Goal: Task Accomplishment & Management: Use online tool/utility

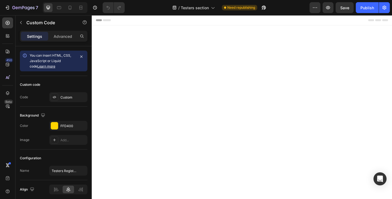
scroll to position [512, 0]
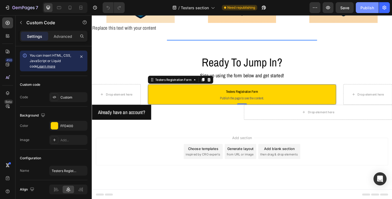
click at [365, 8] on div "Publish" at bounding box center [367, 8] width 14 height 6
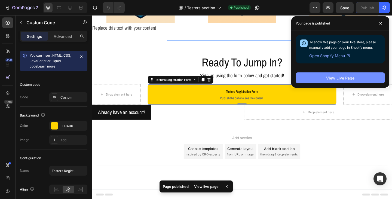
click at [333, 76] on div "View Live Page" at bounding box center [340, 78] width 28 height 6
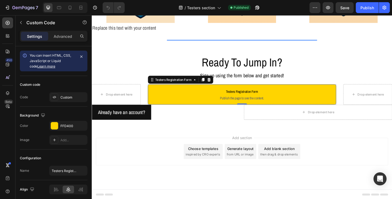
click at [217, 107] on p "Testers Registration Form Publish the page to see the content." at bounding box center [255, 102] width 198 height 22
click at [73, 125] on div "FFD400" at bounding box center [68, 125] width 16 height 5
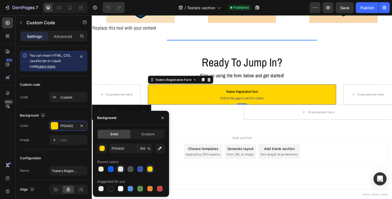
click at [120, 168] on div at bounding box center [120, 168] width 5 height 5
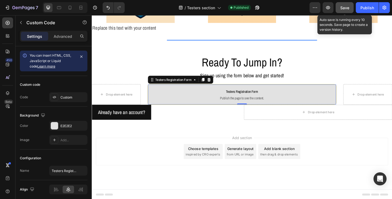
click at [344, 11] on button "Save" at bounding box center [344, 7] width 18 height 11
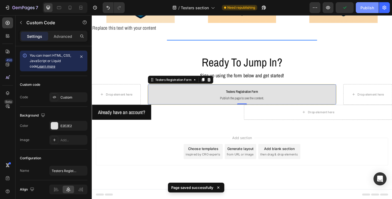
click at [364, 9] on div "Publish" at bounding box center [367, 8] width 14 height 6
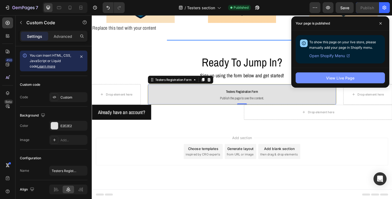
click at [336, 79] on div "View Live Page" at bounding box center [340, 78] width 28 height 6
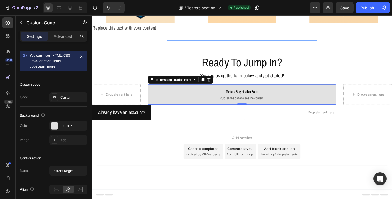
click at [204, 100] on span "Testers Registration Form" at bounding box center [255, 98] width 198 height 7
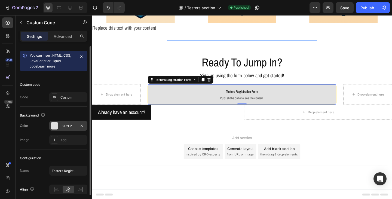
click at [67, 126] on div "E2E2E2" at bounding box center [68, 125] width 16 height 5
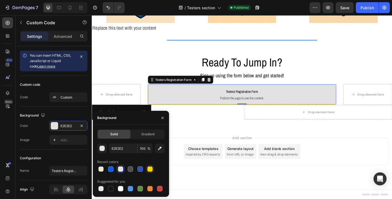
click at [148, 170] on div at bounding box center [149, 168] width 5 height 5
type input "FFD400"
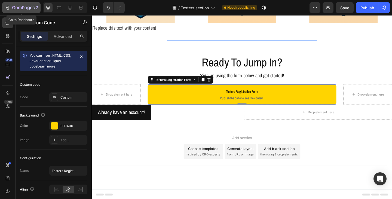
click at [32, 6] on icon "button" at bounding box center [23, 8] width 22 height 5
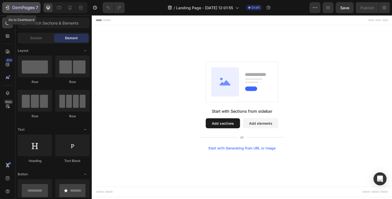
click at [15, 8] on icon "button" at bounding box center [23, 8] width 22 height 5
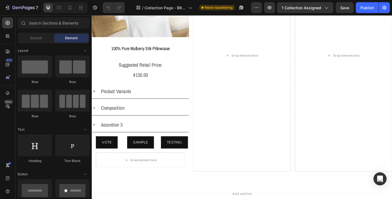
scroll to position [326, 0]
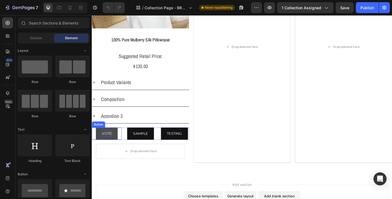
click at [111, 143] on p "VOTE" at bounding box center [108, 144] width 11 height 7
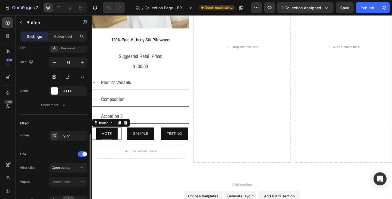
scroll to position [245, 0]
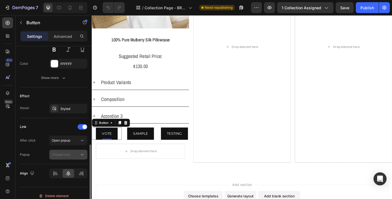
click at [79, 154] on div "Choose one" at bounding box center [66, 154] width 28 height 5
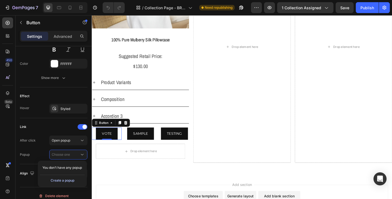
click at [72, 181] on div "Create a popup" at bounding box center [63, 180] width 24 height 5
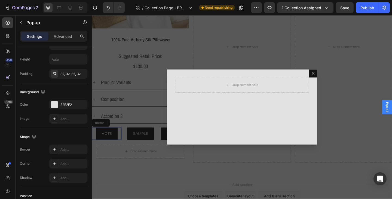
scroll to position [0, 0]
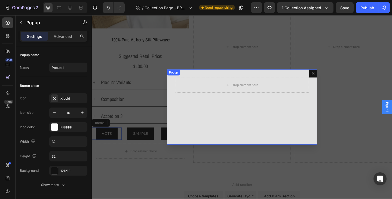
click at [333, 80] on button "Dialog content" at bounding box center [332, 78] width 9 height 9
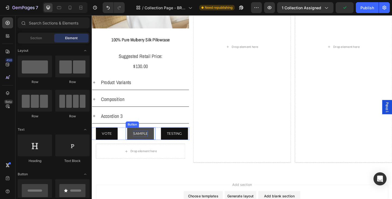
click at [144, 142] on p "SAMPLE" at bounding box center [144, 144] width 16 height 7
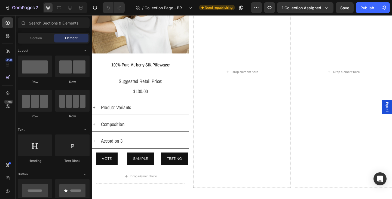
scroll to position [326, 0]
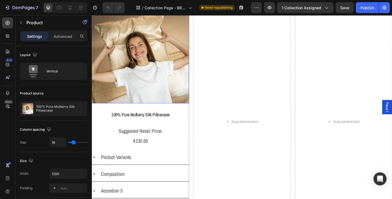
scroll to position [245, 0]
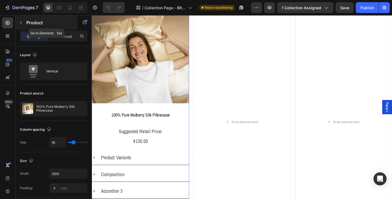
click at [22, 23] on icon "button" at bounding box center [21, 22] width 4 height 4
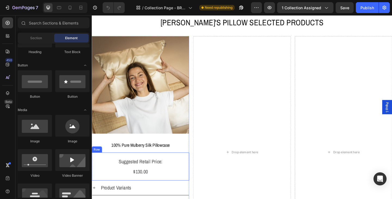
scroll to position [218, 0]
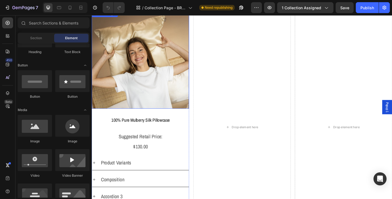
click at [181, 101] on img at bounding box center [145, 64] width 106 height 106
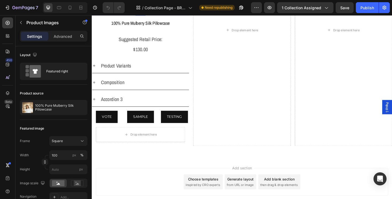
scroll to position [353, 0]
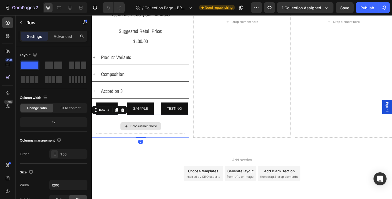
click at [168, 134] on div "Drop element here" at bounding box center [144, 136] width 97 height 16
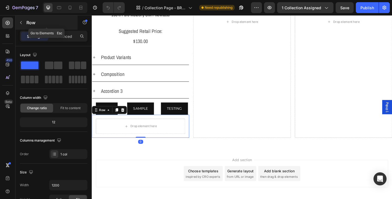
click at [19, 24] on icon "button" at bounding box center [21, 22] width 4 height 4
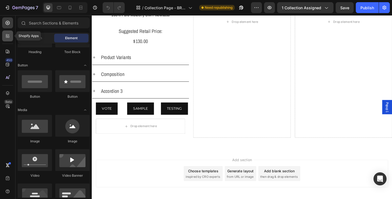
click at [6, 35] on icon at bounding box center [7, 35] width 5 height 5
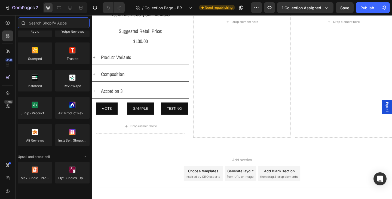
click at [46, 24] on input "text" at bounding box center [54, 22] width 72 height 11
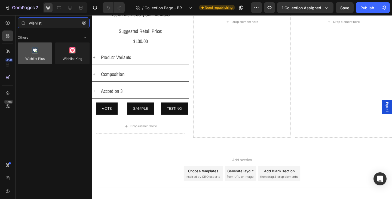
type input "wishlist"
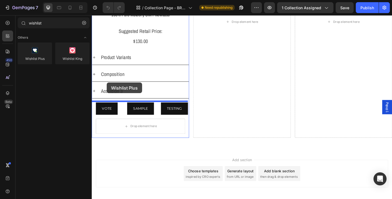
drag, startPoint x: 133, startPoint y: 68, endPoint x: 108, endPoint y: 88, distance: 32.4
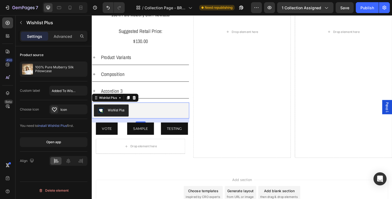
click at [119, 117] on div "Wishlist Plus" at bounding box center [118, 119] width 18 height 6
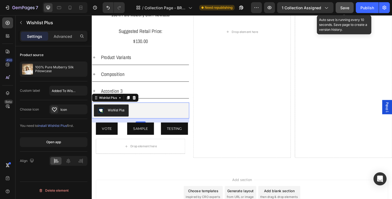
click at [344, 10] on span "Save" at bounding box center [344, 7] width 9 height 5
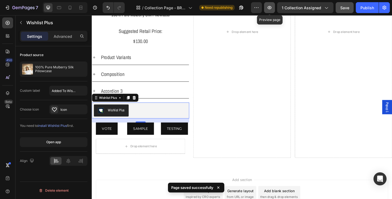
click at [269, 9] on icon "button" at bounding box center [268, 7] width 5 height 5
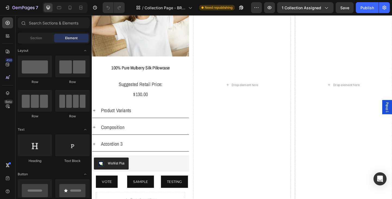
scroll to position [353, 0]
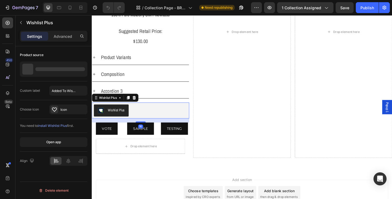
click at [119, 118] on div "Wishlist Plus" at bounding box center [118, 119] width 18 height 6
click at [73, 91] on input "Added To Wishlist" at bounding box center [68, 91] width 38 height 10
click at [100, 103] on div "Wishlist Plus" at bounding box center [108, 105] width 21 height 5
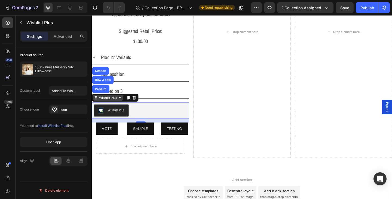
click at [100, 103] on div "Wishlist Plus" at bounding box center [108, 105] width 21 height 5
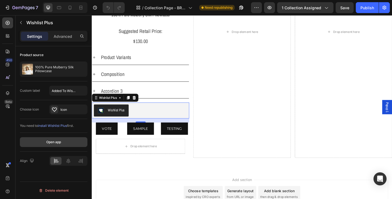
click at [58, 142] on div "Open app" at bounding box center [53, 141] width 15 height 5
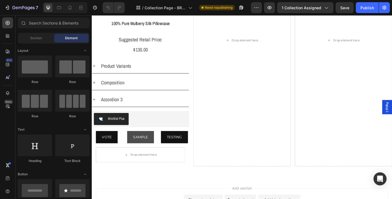
scroll to position [353, 0]
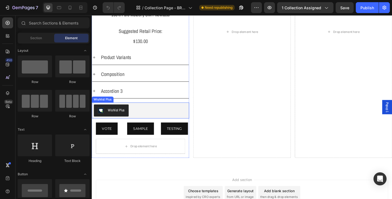
click at [116, 117] on div "Wishlist Plus" at bounding box center [118, 119] width 18 height 6
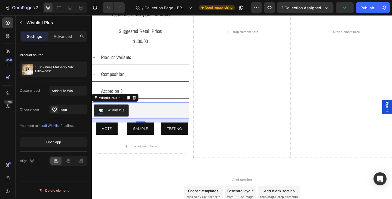
click at [56, 124] on span "install Wishlist Plus" at bounding box center [52, 125] width 29 height 4
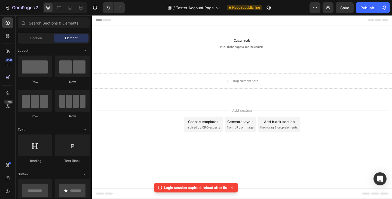
scroll to position [326, 0]
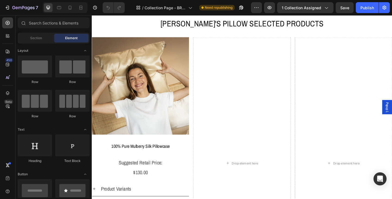
scroll to position [190, 0]
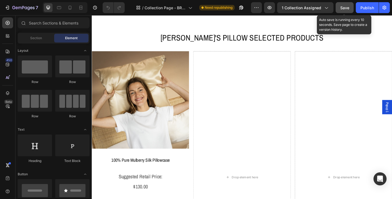
click at [339, 9] on button "Save" at bounding box center [344, 7] width 18 height 11
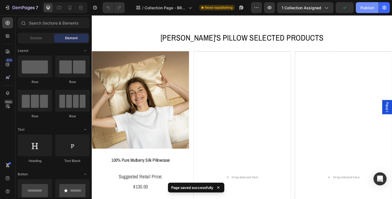
click at [364, 9] on div "Publish" at bounding box center [367, 8] width 14 height 6
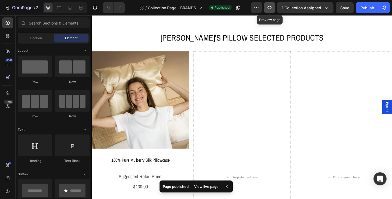
click at [271, 8] on icon "button" at bounding box center [269, 7] width 4 height 3
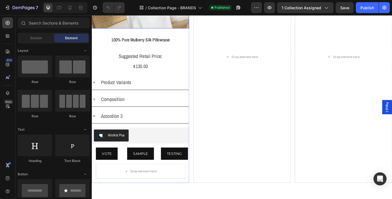
scroll to position [353, 0]
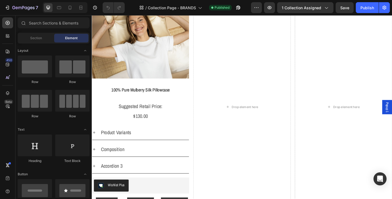
scroll to position [218, 0]
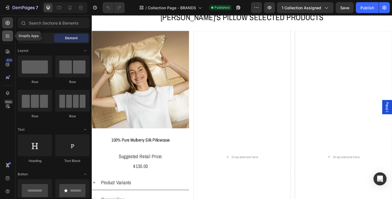
click at [4, 36] on div at bounding box center [7, 35] width 11 height 11
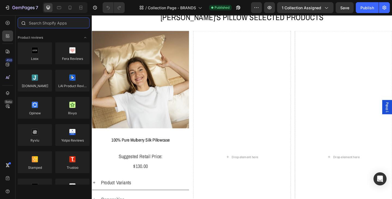
click at [45, 21] on input "text" at bounding box center [54, 22] width 72 height 11
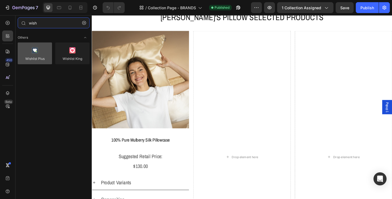
type input "wish"
click at [36, 55] on div at bounding box center [35, 53] width 34 height 22
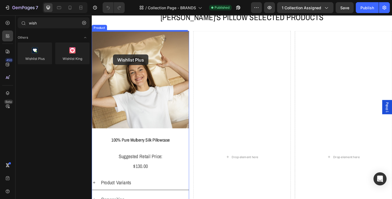
drag, startPoint x: 128, startPoint y: 70, endPoint x: 115, endPoint y: 58, distance: 17.9
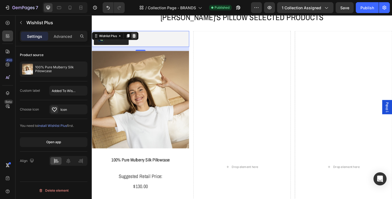
click at [137, 38] on icon at bounding box center [137, 38] width 4 height 4
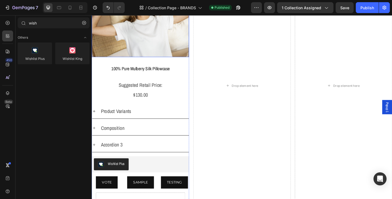
scroll to position [353, 0]
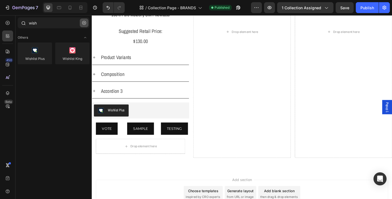
click at [84, 23] on icon "button" at bounding box center [84, 23] width 4 height 4
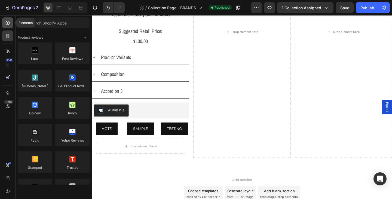
click at [8, 24] on icon at bounding box center [7, 22] width 5 height 5
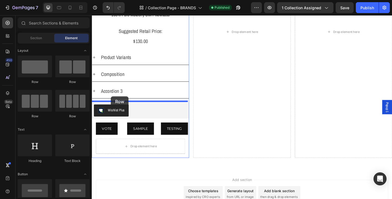
drag, startPoint x: 156, startPoint y: 82, endPoint x: 112, endPoint y: 103, distance: 49.0
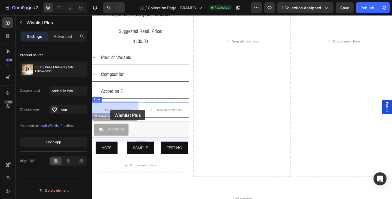
drag, startPoint x: 109, startPoint y: 135, endPoint x: 111, endPoint y: 119, distance: 17.1
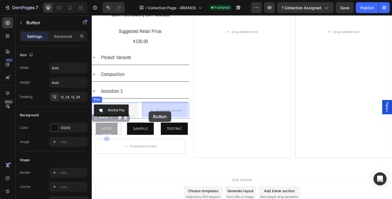
drag, startPoint x: 106, startPoint y: 135, endPoint x: 146, endPoint y: 122, distance: 41.9
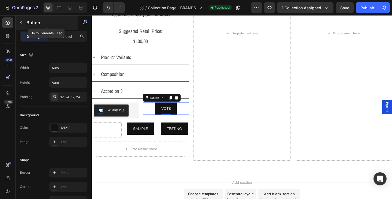
click at [23, 24] on icon "button" at bounding box center [21, 22] width 4 height 4
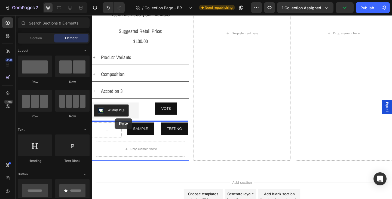
drag, startPoint x: 156, startPoint y: 85, endPoint x: 116, endPoint y: 127, distance: 57.9
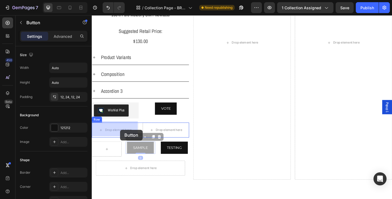
drag, startPoint x: 138, startPoint y: 159, endPoint x: 125, endPoint y: 142, distance: 20.2
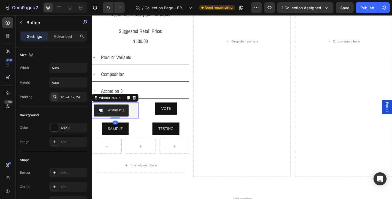
click at [122, 116] on div "Wishlist Plus" at bounding box center [118, 119] width 18 height 6
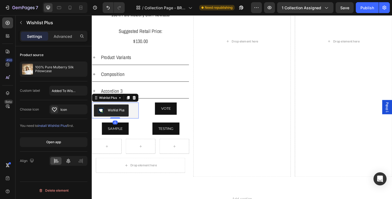
click at [66, 160] on icon at bounding box center [68, 160] width 5 height 5
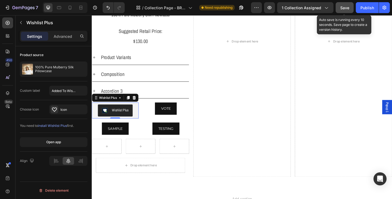
click at [347, 9] on span "Save" at bounding box center [344, 7] width 9 height 5
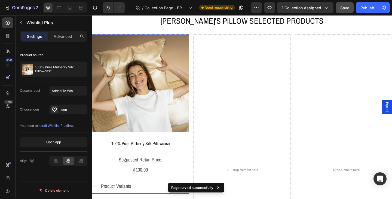
scroll to position [218, 0]
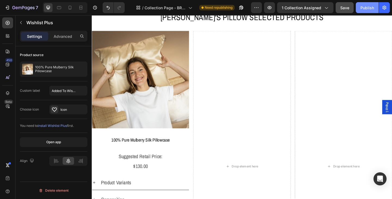
click at [365, 11] on button "Publish" at bounding box center [366, 7] width 23 height 11
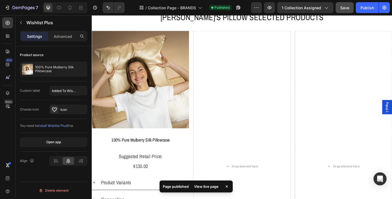
click at [204, 185] on div "View live page" at bounding box center [206, 186] width 31 height 8
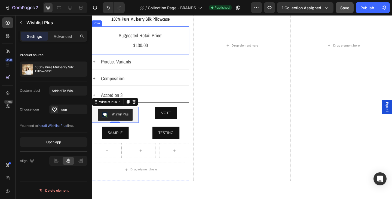
scroll to position [353, 0]
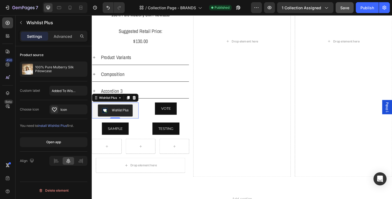
click at [138, 119] on div "Wishlist Plus" at bounding box center [117, 118] width 46 height 13
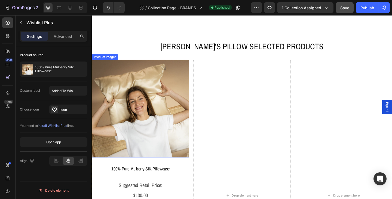
scroll to position [190, 0]
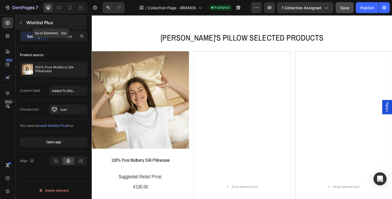
click at [22, 23] on icon "button" at bounding box center [21, 22] width 4 height 4
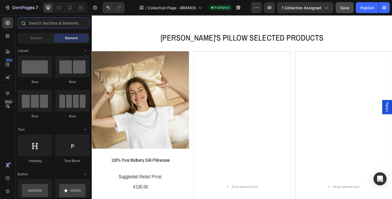
click at [40, 23] on input "text" at bounding box center [54, 22] width 72 height 11
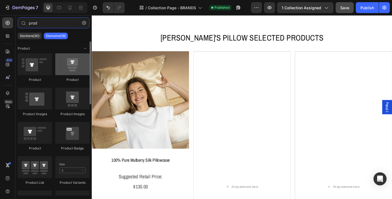
type input "prod"
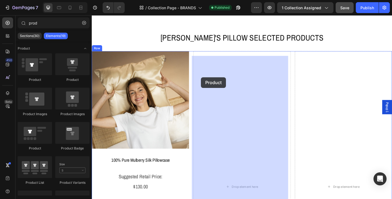
drag, startPoint x: 160, startPoint y: 85, endPoint x: 210, endPoint y: 83, distance: 50.6
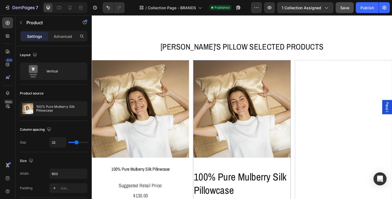
scroll to position [163, 0]
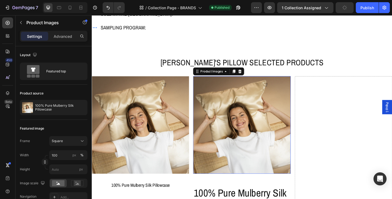
click at [255, 129] on img at bounding box center [255, 135] width 106 height 106
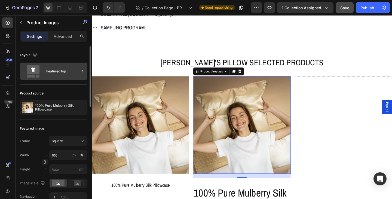
click at [65, 73] on div "Featured top" at bounding box center [62, 71] width 33 height 13
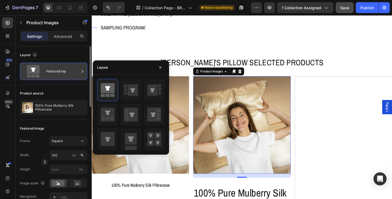
click at [65, 73] on div "Featured top" at bounding box center [62, 71] width 33 height 13
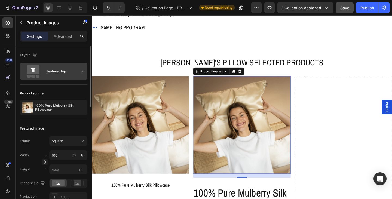
scroll to position [54, 0]
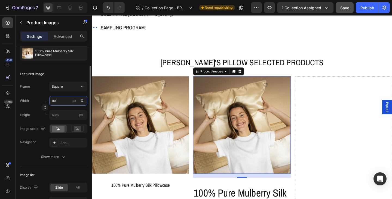
click at [59, 99] on input "100" at bounding box center [68, 101] width 38 height 10
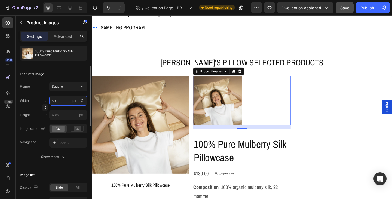
type input "5"
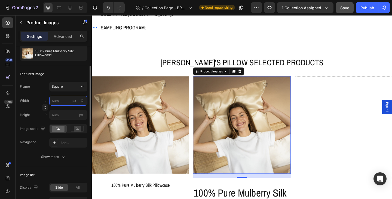
type input "1"
type input "10"
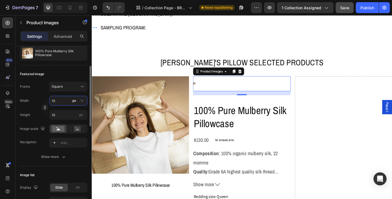
type input "100"
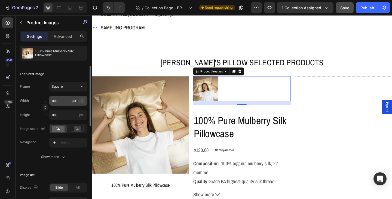
click at [81, 100] on div "%" at bounding box center [81, 100] width 3 height 5
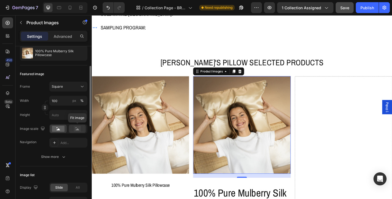
click at [77, 128] on rect at bounding box center [77, 128] width 7 height 5
click at [61, 129] on rect at bounding box center [58, 129] width 13 height 6
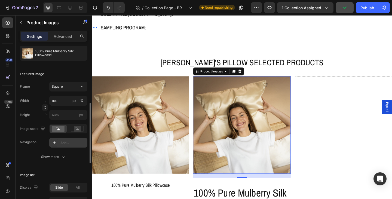
scroll to position [82, 0]
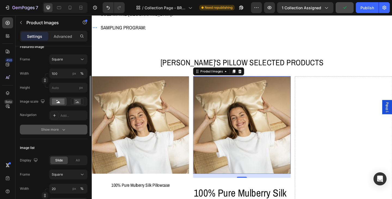
click at [60, 131] on div "Show more" at bounding box center [53, 129] width 25 height 5
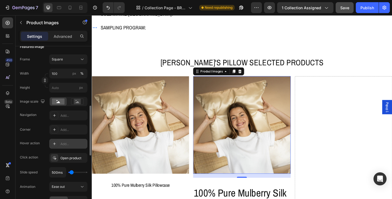
scroll to position [109, 0]
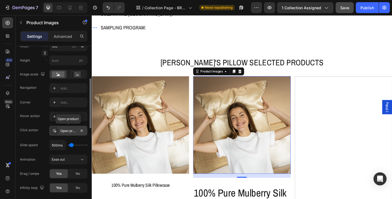
click at [74, 132] on div "Open product" at bounding box center [68, 130] width 16 height 5
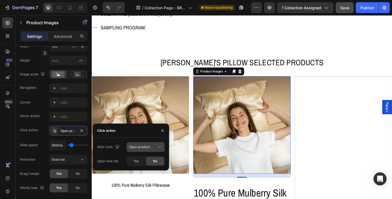
click at [156, 146] on div "Open product" at bounding box center [143, 146] width 28 height 5
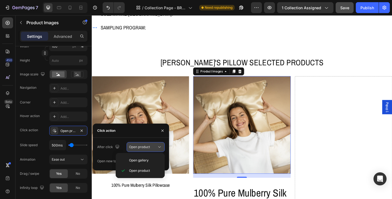
click at [156, 146] on div "Open product" at bounding box center [143, 146] width 28 height 5
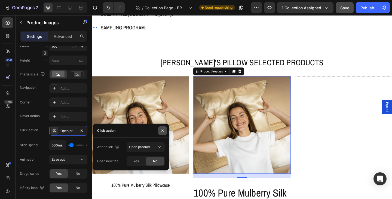
click at [162, 132] on icon "button" at bounding box center [162, 130] width 4 height 4
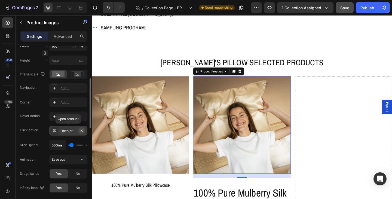
click at [82, 130] on icon "button" at bounding box center [81, 130] width 4 height 4
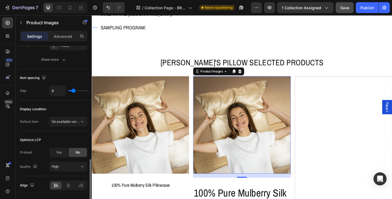
scroll to position [398, 0]
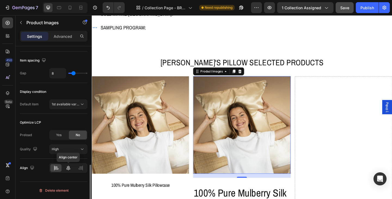
click at [67, 169] on icon at bounding box center [68, 167] width 5 height 5
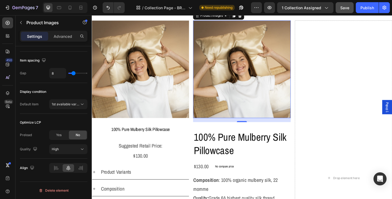
scroll to position [245, 0]
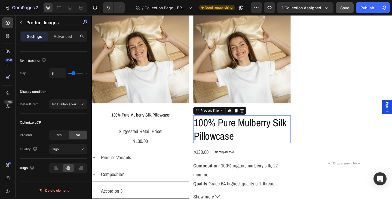
click at [216, 147] on h2 "100% Pure Mulberry Silk Pillowcase" at bounding box center [255, 139] width 106 height 30
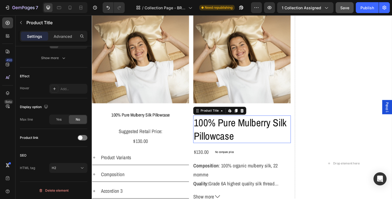
scroll to position [0, 0]
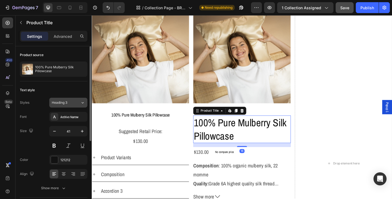
click at [81, 102] on icon at bounding box center [82, 102] width 5 height 5
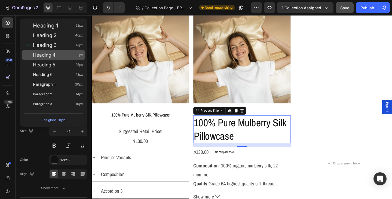
click at [52, 56] on span "Heading 4" at bounding box center [44, 54] width 23 height 5
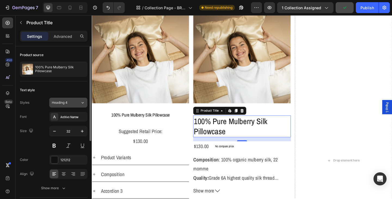
click at [60, 100] on span "Heading 4" at bounding box center [60, 102] width 16 height 5
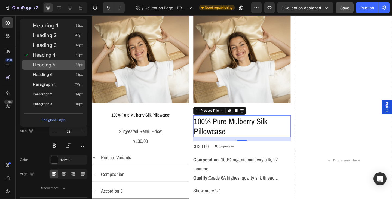
click at [52, 67] on span "Heading 5" at bounding box center [44, 64] width 22 height 5
type input "25"
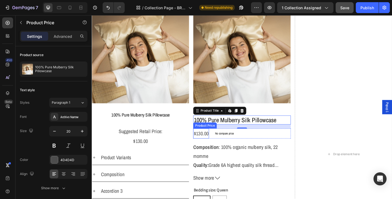
click at [211, 145] on div "$130.00" at bounding box center [210, 143] width 17 height 11
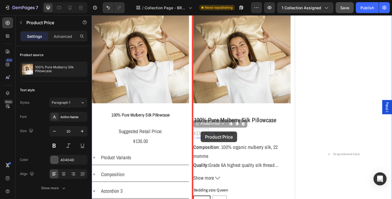
drag, startPoint x: 206, startPoint y: 132, endPoint x: 210, endPoint y: 142, distance: 9.9
click at [210, 142] on div "Header EMILY'S PILLOW SELECTED PRODUCTS Heading Row Product Images 100% Pure Mu…" at bounding box center [255, 95] width 326 height 648
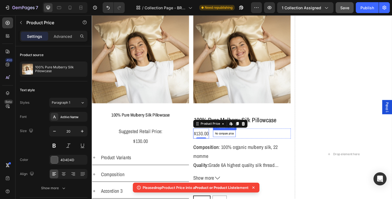
click at [237, 143] on p "No compare price" at bounding box center [235, 143] width 20 height 3
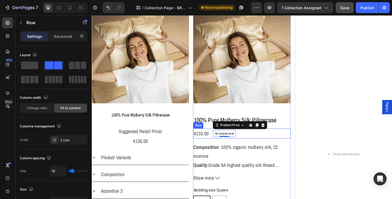
click at [258, 142] on div "$130.00 Product Price Product Price No compare price Product Price Edit content…" at bounding box center [255, 143] width 106 height 11
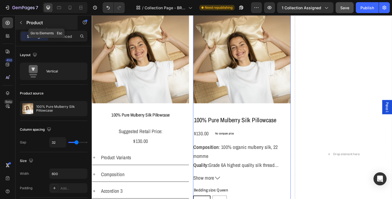
click at [23, 24] on icon "button" at bounding box center [21, 22] width 4 height 4
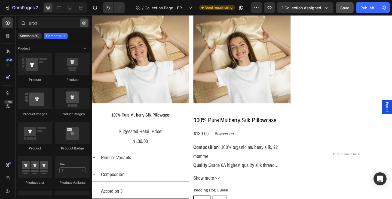
click at [82, 23] on icon "button" at bounding box center [84, 23] width 4 height 4
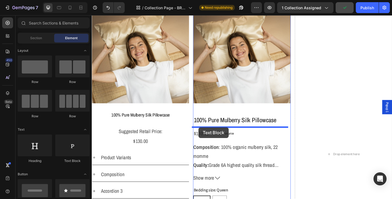
drag, startPoint x: 161, startPoint y: 162, endPoint x: 207, endPoint y: 137, distance: 52.6
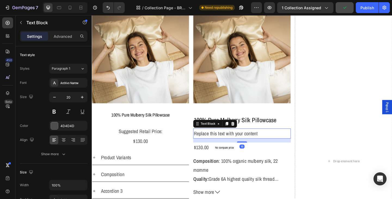
click at [211, 143] on div "Replace this text with your content" at bounding box center [255, 143] width 106 height 11
click at [211, 143] on p "Replace this text with your content" at bounding box center [254, 144] width 105 height 10
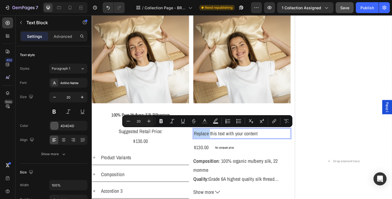
click at [211, 143] on p "Replace this text with your content" at bounding box center [254, 144] width 105 height 10
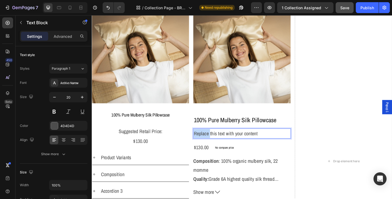
click at [211, 143] on p "Replace this text with your content" at bounding box center [254, 144] width 105 height 10
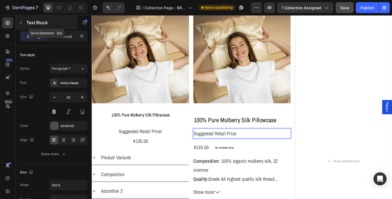
click at [22, 23] on icon "button" at bounding box center [21, 22] width 4 height 4
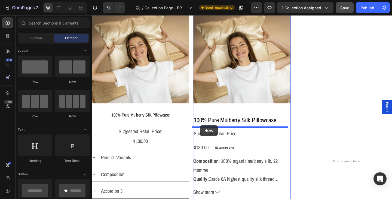
drag, startPoint x: 162, startPoint y: 86, endPoint x: 209, endPoint y: 135, distance: 67.9
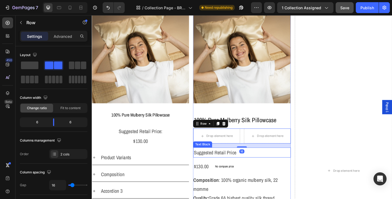
click at [216, 161] on p "Suggested Retail Price" at bounding box center [254, 165] width 105 height 10
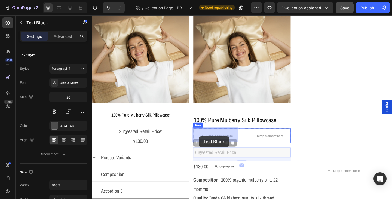
drag, startPoint x: 207, startPoint y: 154, endPoint x: 208, endPoint y: 149, distance: 5.2
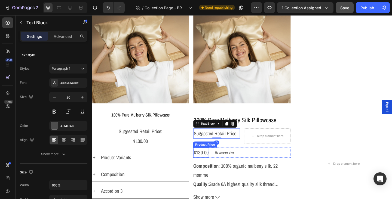
click at [208, 164] on div "$130.00" at bounding box center [210, 164] width 17 height 11
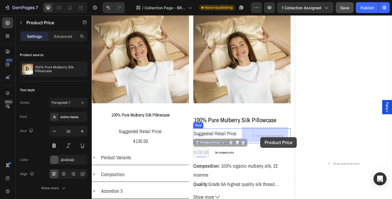
drag, startPoint x: 207, startPoint y: 154, endPoint x: 275, endPoint y: 148, distance: 68.3
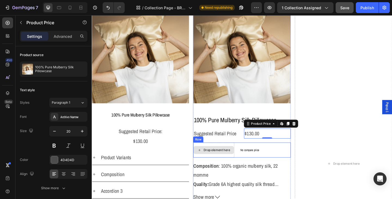
click at [242, 159] on div "Drop element here" at bounding box center [224, 161] width 44 height 9
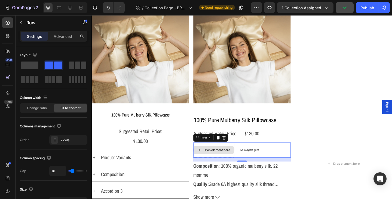
click at [222, 154] on div "Drop element here" at bounding box center [224, 162] width 45 height 16
click at [236, 147] on div at bounding box center [235, 148] width 7 height 7
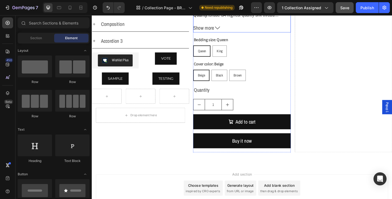
scroll to position [381, 0]
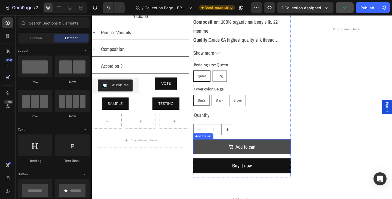
click at [240, 161] on span "Add to cart" at bounding box center [242, 158] width 5 height 10
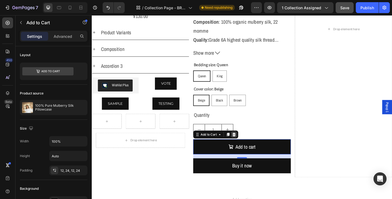
click at [245, 144] on icon at bounding box center [246, 145] width 4 height 4
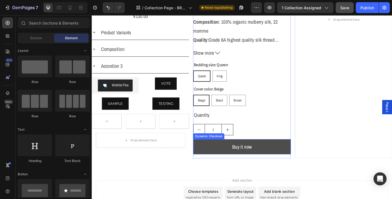
click at [234, 158] on button "Buy it now" at bounding box center [255, 158] width 106 height 16
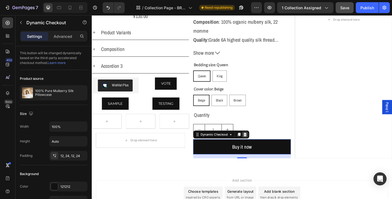
click at [257, 145] on icon at bounding box center [258, 145] width 4 height 4
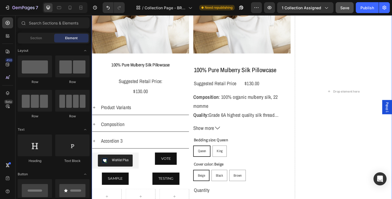
scroll to position [326, 0]
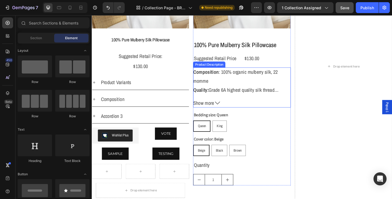
click at [244, 80] on div "Composition : 100% organic mulberry silk, 22 momme Quality: Grade 6A highest qu…" at bounding box center [255, 86] width 106 height 29
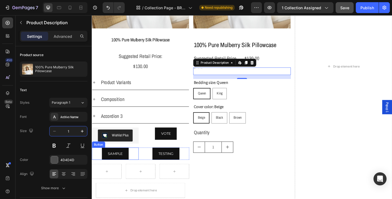
type input "16"
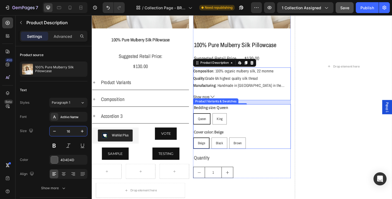
click at [207, 115] on legend "Bedding size: Queen" at bounding box center [221, 116] width 38 height 8
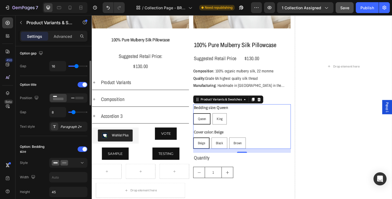
scroll to position [82, 0]
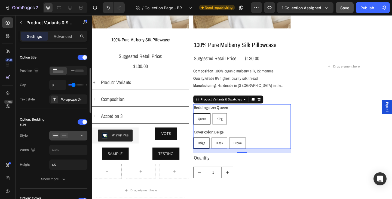
click at [81, 135] on icon at bounding box center [81, 135] width 5 height 5
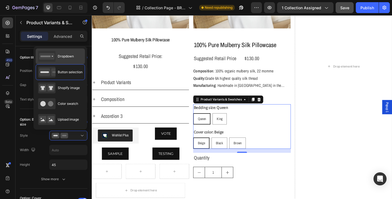
click at [53, 56] on rect at bounding box center [46, 56] width 15 height 7
type input "100%"
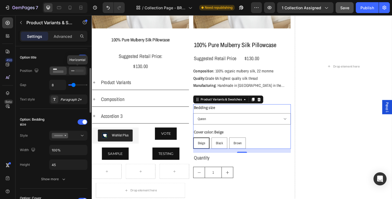
click at [73, 72] on icon at bounding box center [77, 71] width 13 height 6
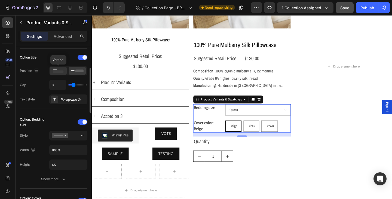
click at [56, 70] on icon at bounding box center [58, 71] width 13 height 6
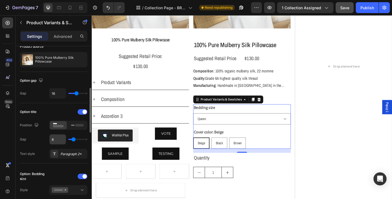
scroll to position [54, 0]
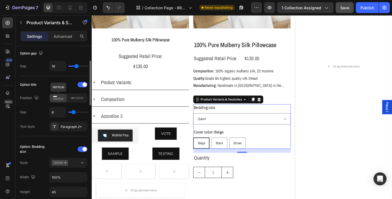
click at [61, 99] on rect at bounding box center [58, 99] width 11 height 2
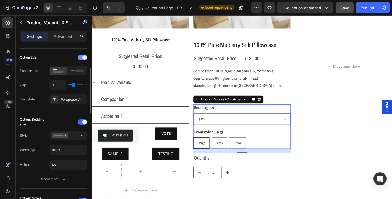
click at [80, 58] on div at bounding box center [82, 57] width 10 height 5
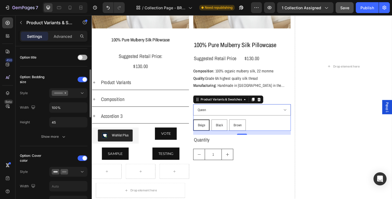
click at [83, 57] on div at bounding box center [82, 57] width 10 height 5
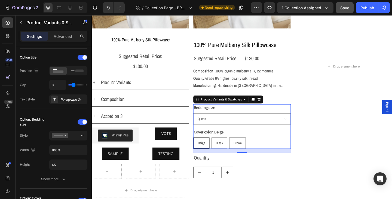
click at [230, 117] on div "Bedding size Queen King" at bounding box center [255, 123] width 106 height 22
click at [213, 108] on div "Product Variants & Swatches" at bounding box center [232, 106] width 47 height 5
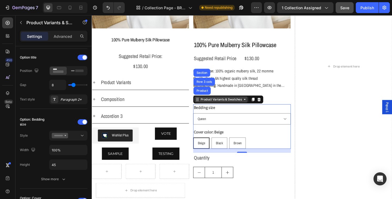
click at [258, 105] on icon at bounding box center [258, 107] width 4 height 4
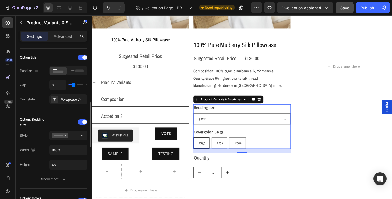
scroll to position [109, 0]
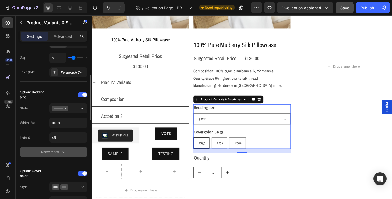
click at [55, 150] on div "Show more" at bounding box center [53, 151] width 25 height 5
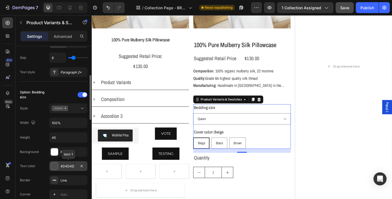
click at [68, 166] on div "4D4D4D" at bounding box center [68, 166] width 16 height 5
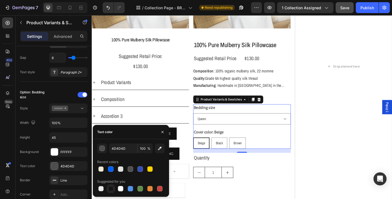
click at [108, 187] on div at bounding box center [110, 188] width 5 height 5
type input "151515"
click at [84, 108] on icon at bounding box center [81, 107] width 5 height 5
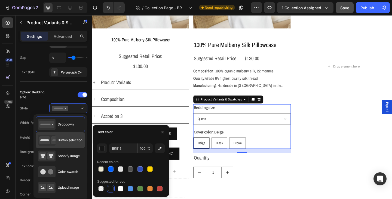
click at [74, 140] on span "Button selection" at bounding box center [70, 140] width 25 height 5
type input "4D4D4D"
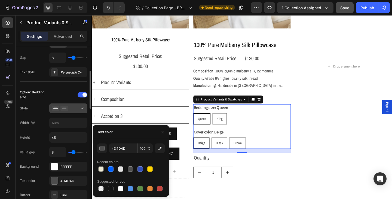
click at [83, 108] on icon at bounding box center [82, 108] width 3 height 1
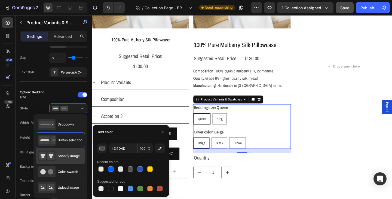
click at [72, 157] on span "Shopify image" at bounding box center [69, 155] width 22 height 5
type input "64"
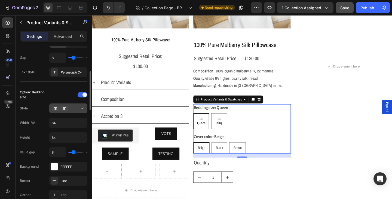
click at [83, 107] on icon at bounding box center [81, 107] width 5 height 5
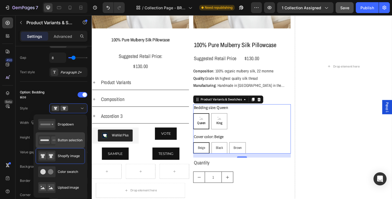
click at [69, 140] on span "Button selection" at bounding box center [70, 140] width 25 height 5
type input "45"
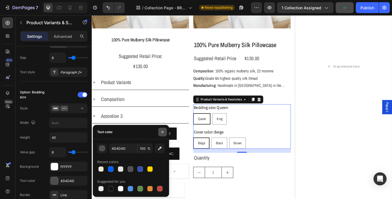
click at [161, 132] on icon "button" at bounding box center [162, 132] width 4 height 4
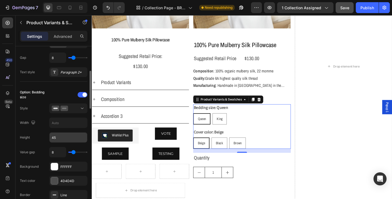
scroll to position [136, 0]
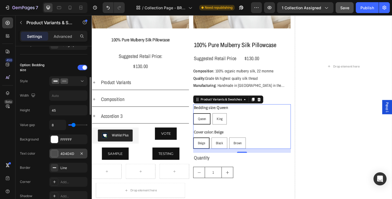
click at [72, 151] on div "4D4D4D" at bounding box center [68, 153] width 16 height 5
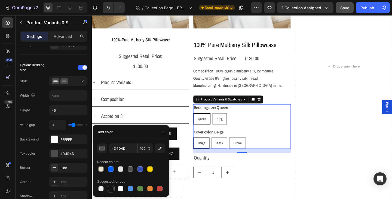
click at [112, 189] on div at bounding box center [110, 188] width 5 height 5
type input "151515"
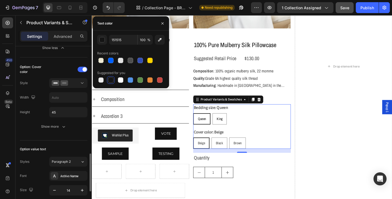
scroll to position [353, 0]
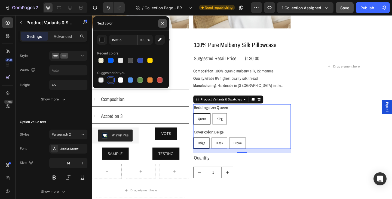
drag, startPoint x: 162, startPoint y: 24, endPoint x: 1, endPoint y: 47, distance: 163.5
click at [162, 24] on icon "button" at bounding box center [162, 23] width 4 height 4
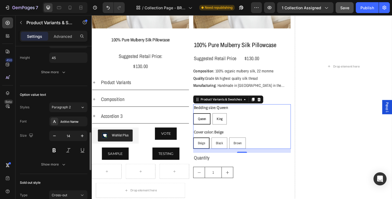
scroll to position [408, 0]
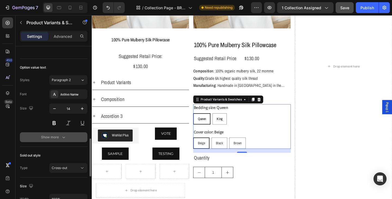
click at [43, 137] on div "Show more" at bounding box center [53, 136] width 25 height 5
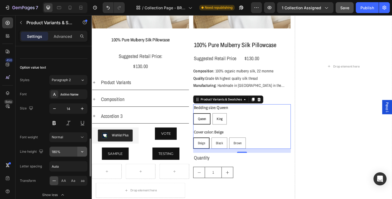
click at [81, 153] on icon "button" at bounding box center [81, 151] width 5 height 5
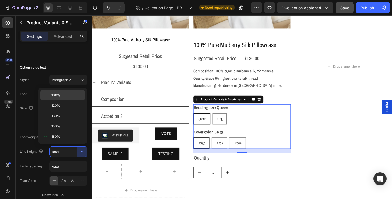
click at [60, 95] on p "100%" at bounding box center [66, 95] width 31 height 5
type input "100%"
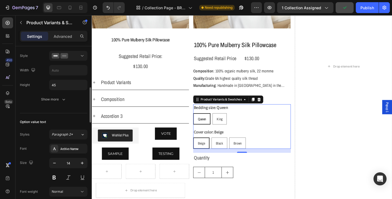
scroll to position [299, 0]
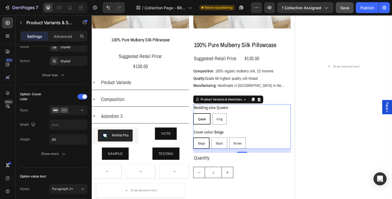
click at [212, 150] on div "Beige" at bounding box center [210, 154] width 17 height 8
click at [202, 148] on input "Beige Beige Beige" at bounding box center [201, 148] width 0 height 0
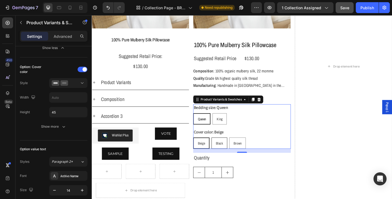
click at [227, 153] on span "Black" at bounding box center [230, 154] width 8 height 5
click at [222, 148] on input "Black Black Black" at bounding box center [221, 148] width 0 height 0
radio input "true"
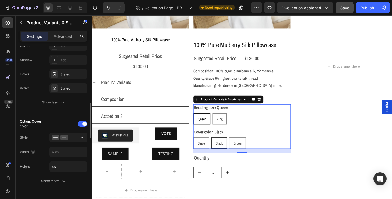
scroll to position [245, 0]
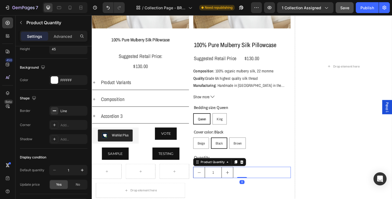
click at [226, 185] on input "1" at bounding box center [223, 186] width 18 height 12
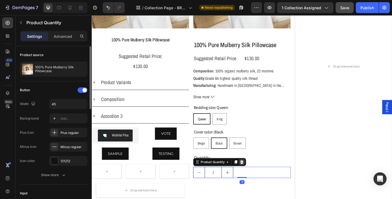
click at [253, 173] on icon at bounding box center [255, 175] width 4 height 4
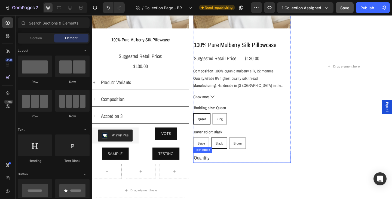
click at [214, 169] on div "Quantity" at bounding box center [255, 170] width 106 height 11
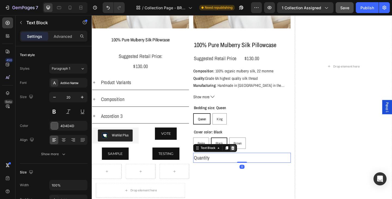
click at [243, 159] on icon at bounding box center [245, 159] width 4 height 4
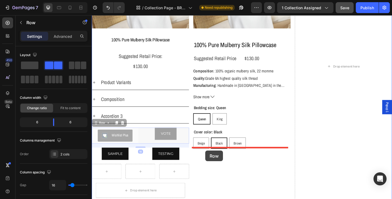
drag, startPoint x: 142, startPoint y: 138, endPoint x: 215, endPoint y: 162, distance: 76.6
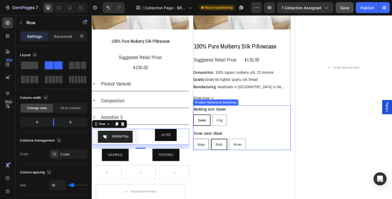
scroll to position [326, 0]
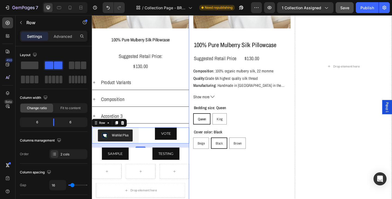
click at [145, 135] on div "100% Pure Mulberry Silk Pillowcase Product Title Suggested Retail Price: Text B…" at bounding box center [145, 128] width 106 height 180
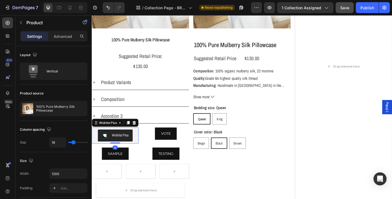
click at [141, 139] on div "Wishlist Plus" at bounding box center [117, 145] width 51 height 17
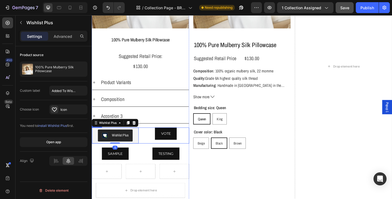
click at [146, 139] on div "Wishlist Plus Wishlist Plus 0 VOTE Button Row" at bounding box center [145, 145] width 106 height 17
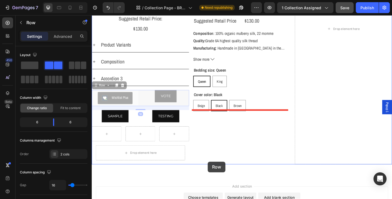
scroll to position [371, 0]
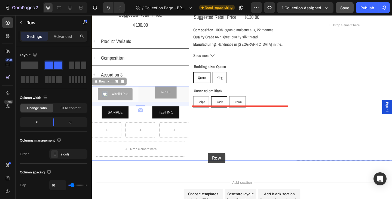
drag, startPoint x: 145, startPoint y: 138, endPoint x: 218, endPoint y: 165, distance: 77.2
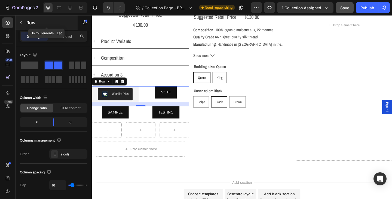
click at [22, 20] on button "button" at bounding box center [21, 22] width 9 height 9
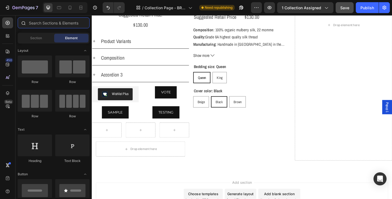
click at [50, 21] on input "text" at bounding box center [54, 22] width 72 height 11
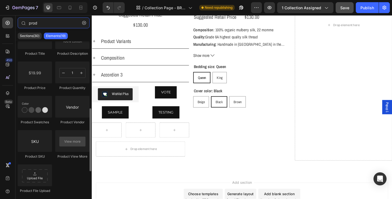
scroll to position [190, 0]
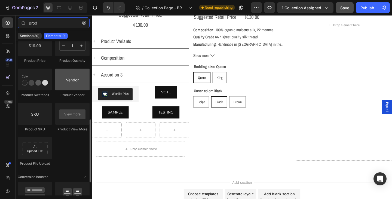
type input "prod"
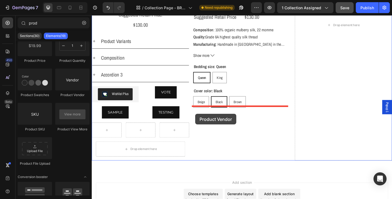
drag, startPoint x: 152, startPoint y: 101, endPoint x: 204, endPoint y: 122, distance: 56.6
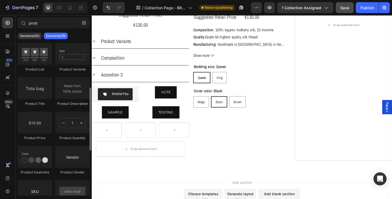
scroll to position [32, 0]
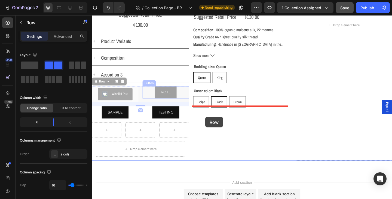
drag, startPoint x: 144, startPoint y: 94, endPoint x: 215, endPoint y: 126, distance: 77.8
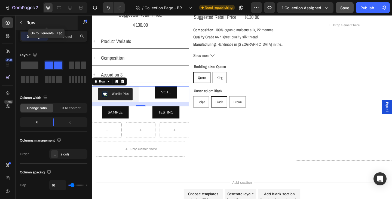
click at [19, 22] on icon "button" at bounding box center [21, 22] width 4 height 4
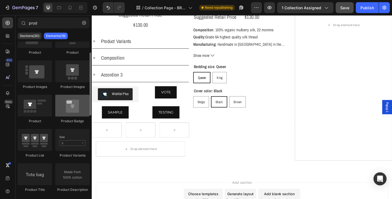
scroll to position [0, 0]
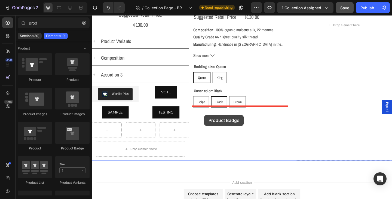
drag, startPoint x: 127, startPoint y: 146, endPoint x: 214, endPoint y: 124, distance: 89.8
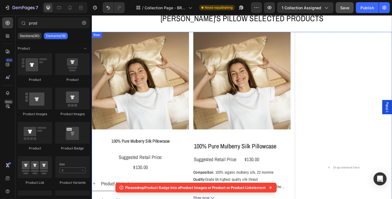
scroll to position [208, 0]
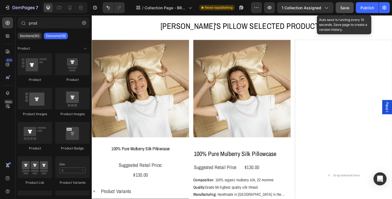
click at [341, 10] on div "Save" at bounding box center [344, 8] width 9 height 6
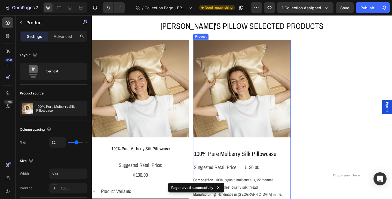
click at [219, 150] on div "Product Images" at bounding box center [255, 97] width 106 height 110
click at [226, 161] on h2 "100% Pure Mulberry Silk Pillowcase" at bounding box center [255, 166] width 106 height 10
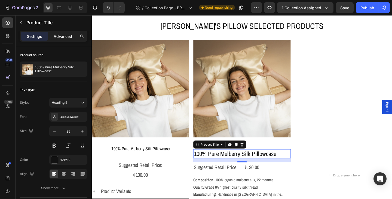
click at [61, 36] on p "Advanced" at bounding box center [63, 36] width 18 height 6
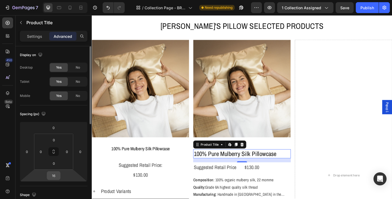
click at [57, 177] on input "16" at bounding box center [53, 175] width 11 height 8
type input "2"
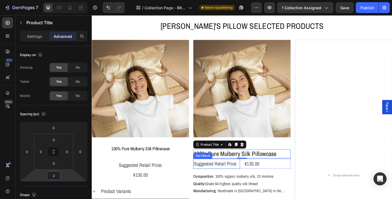
click at [212, 177] on p "Suggested Retail Price" at bounding box center [227, 177] width 50 height 10
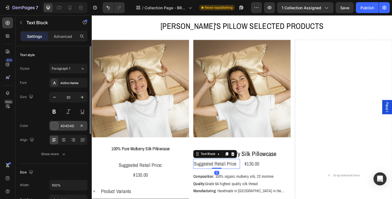
click at [64, 125] on div "4D4D4D" at bounding box center [68, 125] width 16 height 5
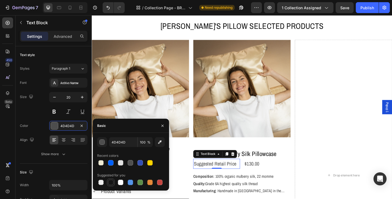
click at [110, 183] on div at bounding box center [110, 181] width 5 height 5
type input "151515"
click at [254, 172] on div "Suggested Retail Price Text Block 0 $130.00 Product Price Product Price Row" at bounding box center [255, 176] width 106 height 11
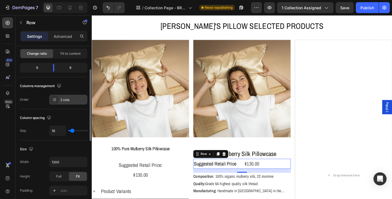
scroll to position [82, 0]
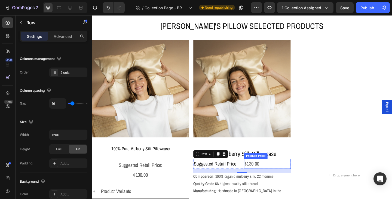
click at [263, 173] on div "$130.00" at bounding box center [282, 176] width 51 height 11
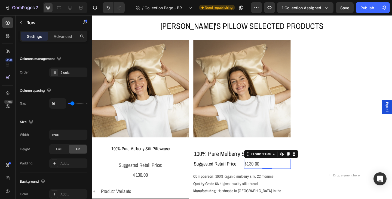
scroll to position [0, 0]
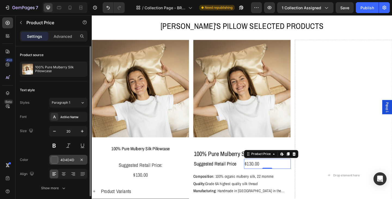
click at [71, 159] on div "4D4D4D" at bounding box center [68, 159] width 16 height 5
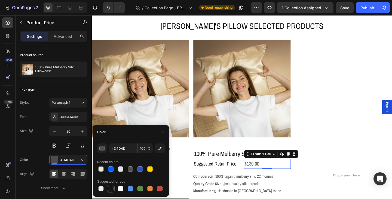
click at [111, 187] on div at bounding box center [110, 188] width 5 height 5
type input "151515"
click at [220, 191] on strong "Composition" at bounding box center [213, 190] width 22 height 6
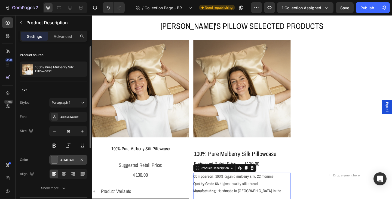
click at [65, 160] on div "4D4D4D" at bounding box center [68, 159] width 16 height 5
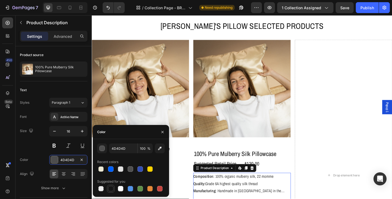
click at [109, 189] on div at bounding box center [110, 188] width 5 height 5
type input "151515"
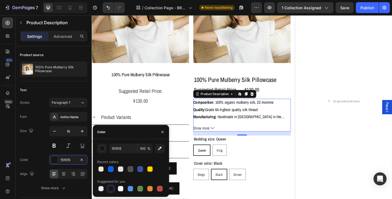
scroll to position [290, 0]
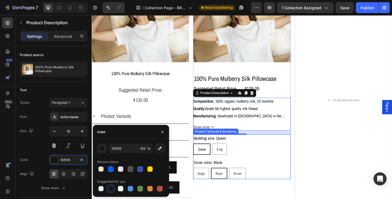
click at [218, 148] on legend "Bedding size: Queen" at bounding box center [220, 149] width 36 height 8
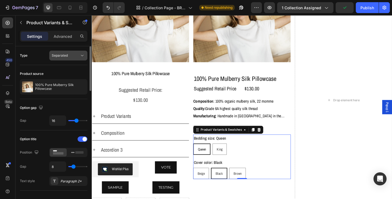
click at [67, 57] on span "Separated" at bounding box center [60, 55] width 16 height 5
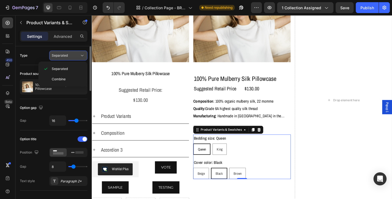
click at [67, 58] on button "Separated" at bounding box center [68, 56] width 38 height 10
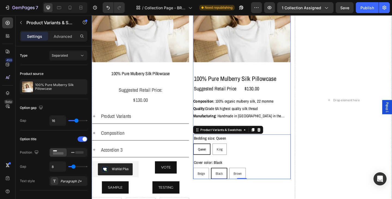
click at [231, 70] on div "Product Images 100% Pure Mulberry Silk Pillowcase Product Title Suggested Retai…" at bounding box center [255, 76] width 106 height 233
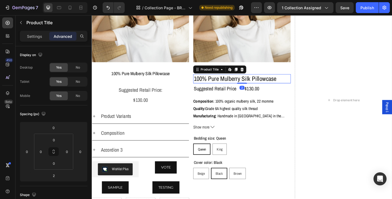
click at [232, 83] on h2 "100% Pure Mulberry Silk Pillowcase" at bounding box center [255, 84] width 106 height 10
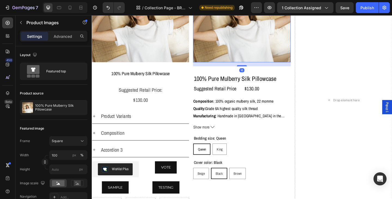
click at [237, 58] on img at bounding box center [255, 13] width 106 height 106
click at [66, 40] on div "Advanced" at bounding box center [62, 36] width 27 height 9
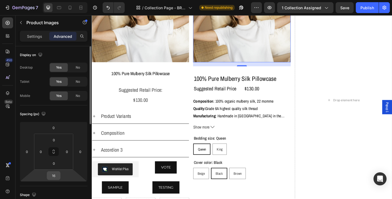
click at [55, 176] on input "16" at bounding box center [53, 175] width 11 height 8
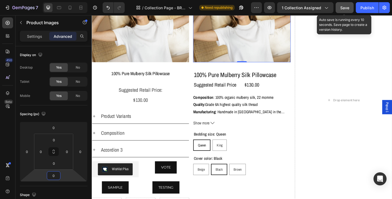
type input "0"
click at [341, 8] on span "Save" at bounding box center [344, 7] width 9 height 5
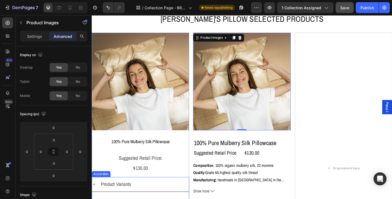
scroll to position [208, 0]
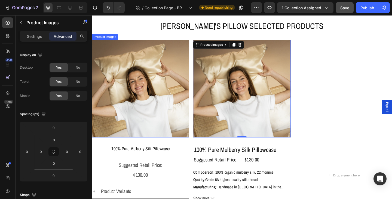
click at [172, 57] on img at bounding box center [145, 95] width 106 height 106
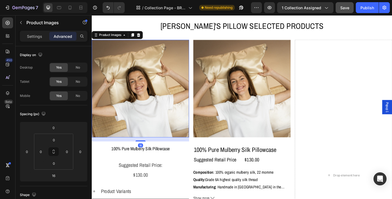
click at [157, 85] on img at bounding box center [145, 95] width 106 height 106
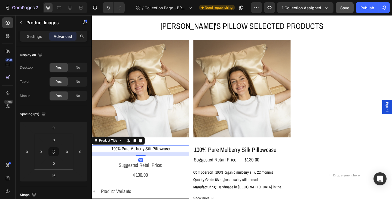
click at [157, 159] on h2 "100% Pure Mulberry Silk Pillowcase" at bounding box center [145, 160] width 106 height 7
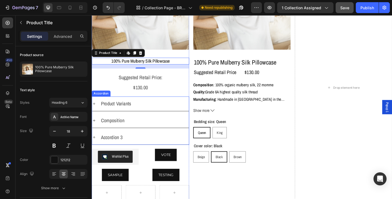
scroll to position [317, 0]
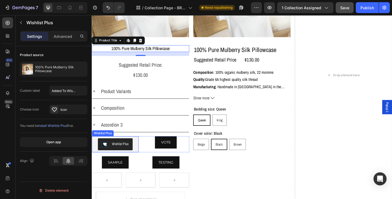
click at [141, 147] on div "Wishlist Plus" at bounding box center [117, 155] width 51 height 17
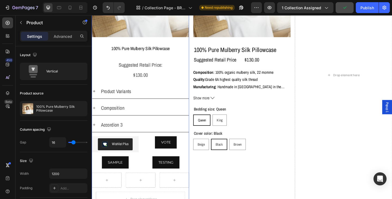
click at [152, 144] on div "100% Pure Mulberry Silk Pillowcase Product Title Suggested Retail Price: Text B…" at bounding box center [145, 138] width 106 height 180
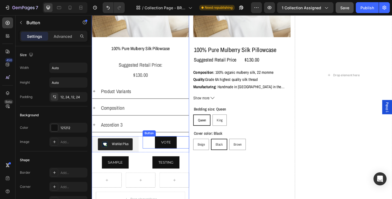
click at [147, 150] on div "VOTE Button" at bounding box center [172, 153] width 51 height 13
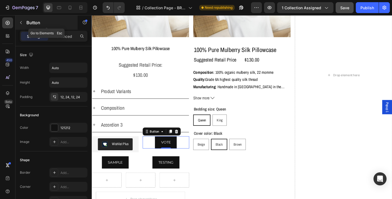
click at [20, 23] on icon "button" at bounding box center [21, 22] width 4 height 4
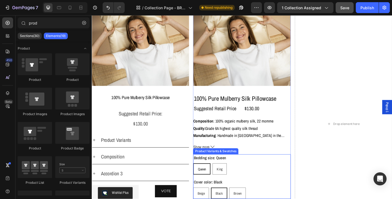
scroll to position [262, 0]
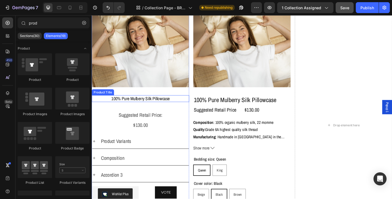
click at [173, 106] on h2 "100% Pure Mulberry Silk Pillowcase" at bounding box center [145, 105] width 106 height 7
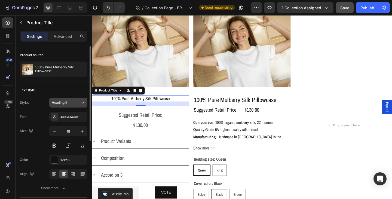
click at [82, 103] on icon at bounding box center [82, 102] width 5 height 5
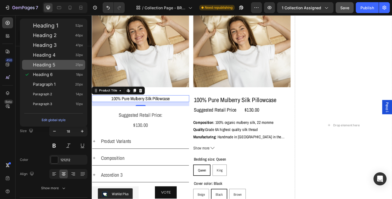
click at [50, 66] on span "Heading 5" at bounding box center [44, 64] width 22 height 5
type input "25"
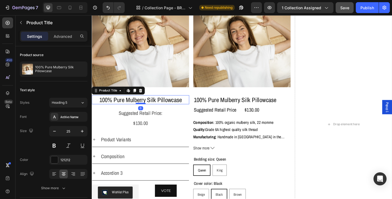
drag, startPoint x: 144, startPoint y: 114, endPoint x: 144, endPoint y: 110, distance: 4.4
click at [144, 110] on div at bounding box center [144, 111] width 11 height 2
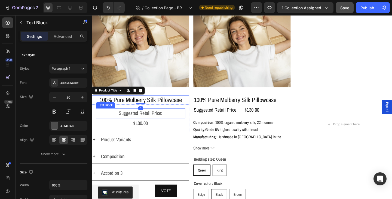
click at [144, 120] on p "Suggested Retail Price:" at bounding box center [145, 122] width 96 height 10
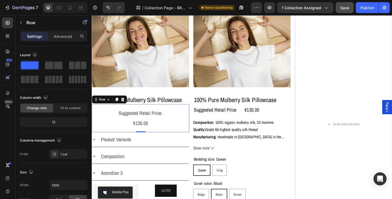
click at [145, 137] on div "Suggested Retail Price: Text Block $130.00 Product Price Product Price Row 0" at bounding box center [145, 127] width 106 height 30
click at [145, 141] on div at bounding box center [144, 142] width 11 height 2
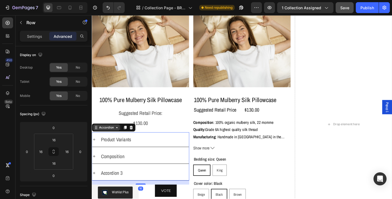
click at [105, 139] on div "Accordion" at bounding box center [107, 137] width 29 height 7
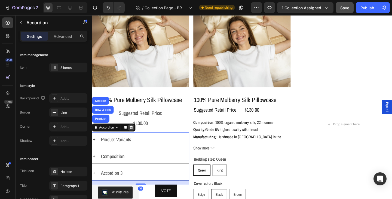
click at [134, 137] on icon at bounding box center [135, 137] width 4 height 4
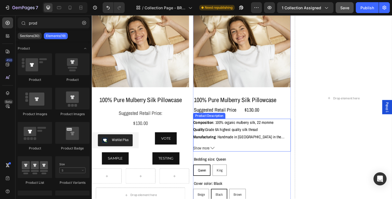
click at [208, 140] on strong "Quality:" at bounding box center [208, 139] width 13 height 6
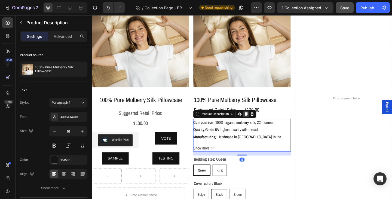
click at [259, 122] on icon at bounding box center [259, 123] width 3 height 4
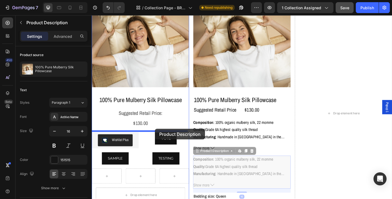
drag, startPoint x: 215, startPoint y: 163, endPoint x: 160, endPoint y: 139, distance: 60.5
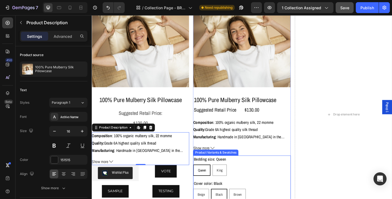
click at [214, 172] on legend "Bedding size: Queen" at bounding box center [220, 172] width 36 height 8
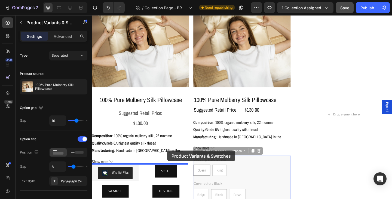
drag, startPoint x: 217, startPoint y: 160, endPoint x: 173, endPoint y: 162, distance: 43.5
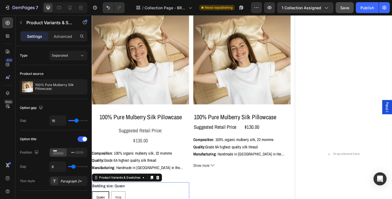
scroll to position [181, 0]
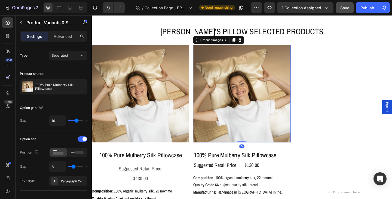
click at [230, 118] on img at bounding box center [255, 101] width 106 height 106
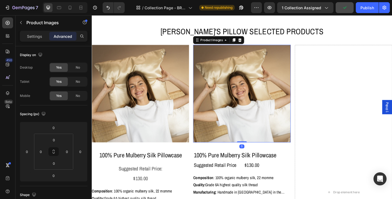
click at [305, 56] on img at bounding box center [255, 101] width 106 height 106
click at [252, 43] on icon at bounding box center [252, 42] width 4 height 4
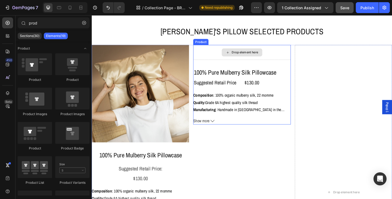
click at [251, 52] on div "Drop element here" at bounding box center [255, 55] width 44 height 9
click at [213, 44] on div "Product" at bounding box center [210, 44] width 14 height 5
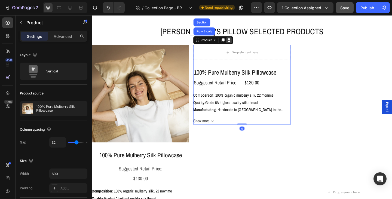
click at [239, 45] on div at bounding box center [240, 42] width 7 height 7
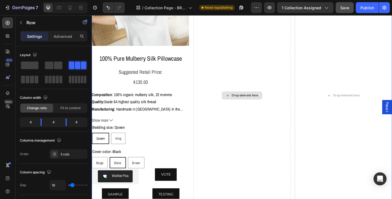
scroll to position [317, 0]
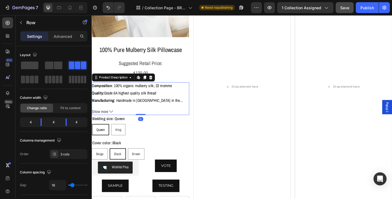
click at [172, 100] on div "Composition : 100% organic mulberry silk, 22 momme Quality: Grade 6A highest qu…" at bounding box center [145, 99] width 106 height 23
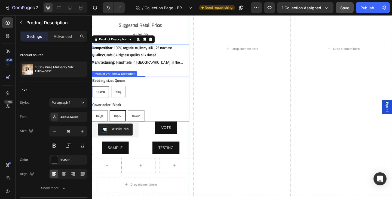
scroll to position [371, 0]
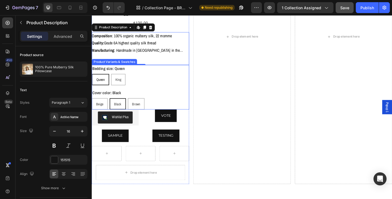
click at [132, 85] on div "Queen Queen Queen King King King" at bounding box center [145, 85] width 106 height 12
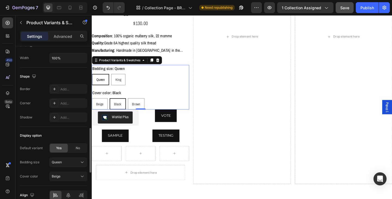
scroll to position [462, 0]
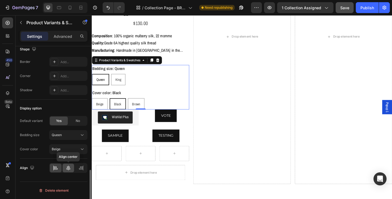
click at [71, 167] on icon at bounding box center [68, 167] width 5 height 5
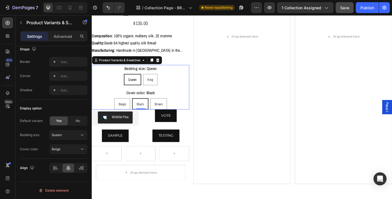
click at [192, 92] on div "Bedding size: Queen Queen Queen Queen King King King Cover color: Black Beige B…" at bounding box center [145, 93] width 106 height 48
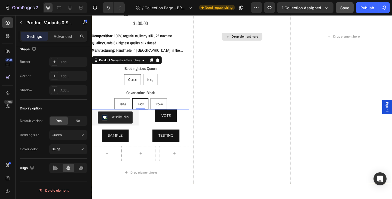
click at [206, 93] on div "Drop element here" at bounding box center [255, 39] width 106 height 320
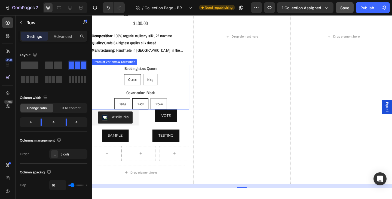
click at [131, 113] on div "Beige" at bounding box center [124, 112] width 17 height 8
click at [125, 105] on input "Beige Beige Beige" at bounding box center [124, 105] width 0 height 0
radio input "true"
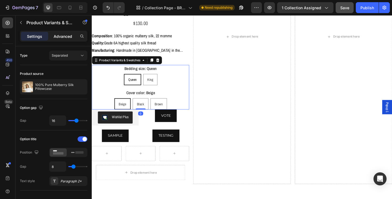
click at [65, 38] on p "Advanced" at bounding box center [63, 36] width 18 height 6
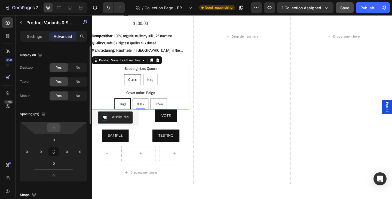
click at [58, 128] on input "0" at bounding box center [53, 127] width 11 height 8
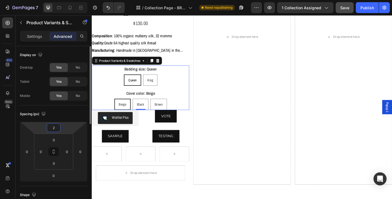
type input "20"
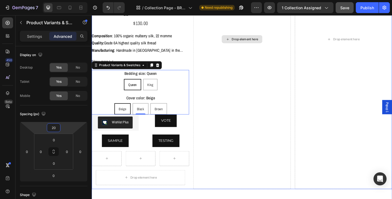
click at [213, 128] on div "Drop element here" at bounding box center [255, 41] width 106 height 325
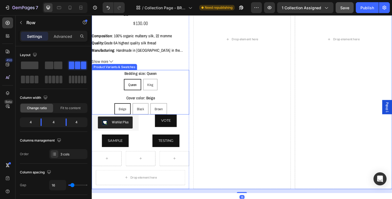
click at [108, 115] on div "Beige Beige Beige Black Black Black Brown Brown Brown" at bounding box center [145, 117] width 106 height 12
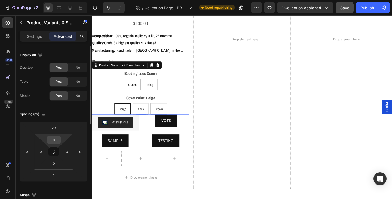
click at [57, 139] on input "0" at bounding box center [53, 140] width 11 height 8
click at [53, 126] on input "20" at bounding box center [53, 127] width 11 height 8
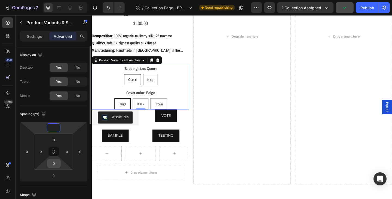
type input "0"
click at [58, 164] on input "0" at bounding box center [53, 163] width 11 height 8
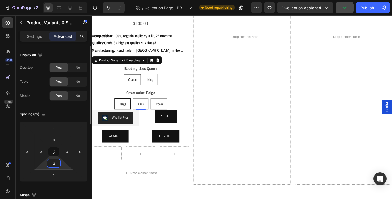
type input "20"
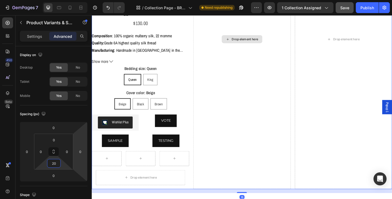
click at [208, 162] on div "Drop element here" at bounding box center [255, 41] width 106 height 325
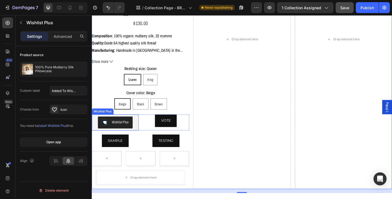
click at [139, 132] on div "Wishlist Plus" at bounding box center [117, 131] width 46 height 13
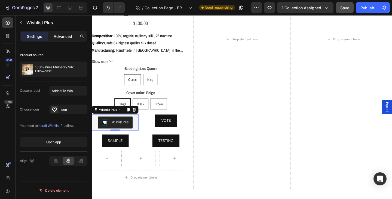
click at [63, 34] on p "Advanced" at bounding box center [63, 36] width 18 height 6
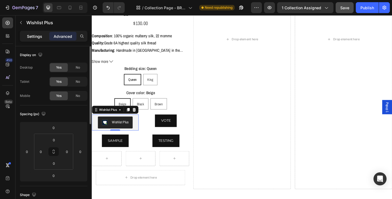
click at [35, 37] on p "Settings" at bounding box center [34, 36] width 15 height 6
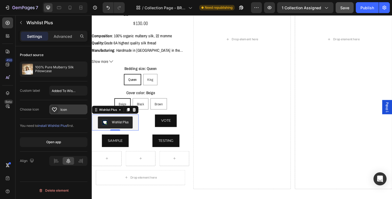
click at [70, 111] on div "Icon" at bounding box center [73, 109] width 26 height 5
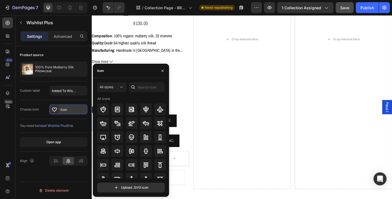
click at [70, 111] on div "Icon" at bounding box center [73, 109] width 26 height 5
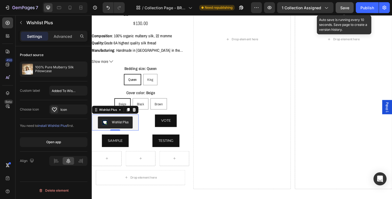
click at [345, 8] on span "Save" at bounding box center [344, 7] width 9 height 5
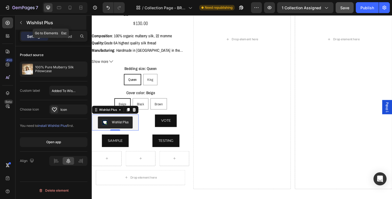
click at [21, 23] on icon "button" at bounding box center [21, 22] width 4 height 4
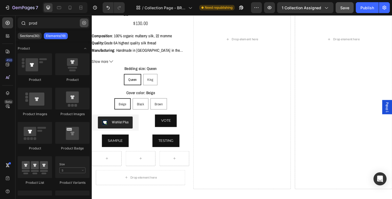
click at [84, 23] on icon "button" at bounding box center [84, 23] width 4 height 4
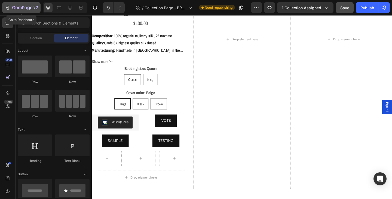
click at [15, 7] on icon "button" at bounding box center [23, 8] width 22 height 5
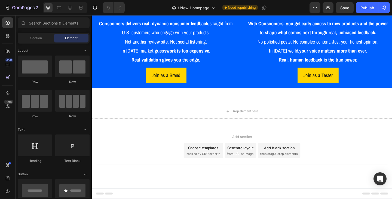
scroll to position [415, 0]
click at [168, 85] on p "Join as a Brand" at bounding box center [172, 81] width 31 height 10
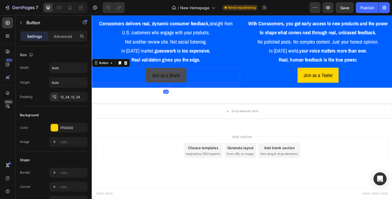
click at [179, 81] on p "Join as a Brand" at bounding box center [172, 81] width 31 height 10
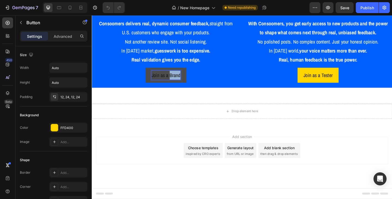
click at [179, 81] on p "Join as a Brand" at bounding box center [172, 81] width 31 height 10
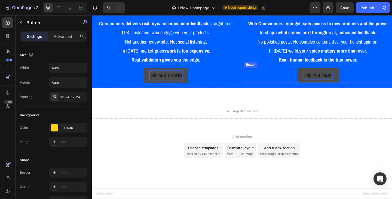
click at [345, 80] on p "Join as a Tester" at bounding box center [338, 81] width 32 height 10
click at [343, 81] on p "Join as a Tester" at bounding box center [338, 81] width 32 height 10
click at [269, 75] on div "Join as a TESTER Button 20" at bounding box center [337, 80] width 161 height 16
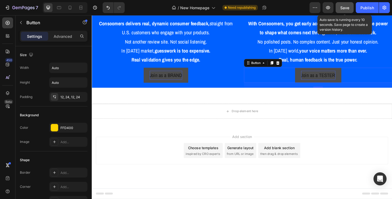
click at [339, 7] on button "Save" at bounding box center [344, 7] width 18 height 11
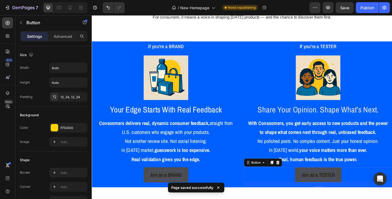
scroll to position [37, 0]
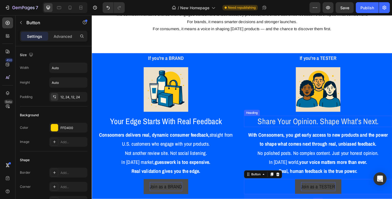
click at [288, 133] on h2 "Share Your Opinion. Shape What’s Next." at bounding box center [337, 131] width 161 height 13
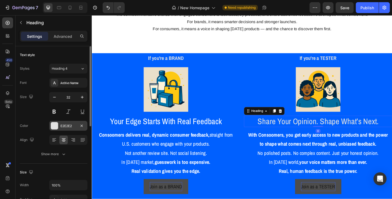
click at [67, 126] on div "E2E2E2" at bounding box center [68, 125] width 16 height 5
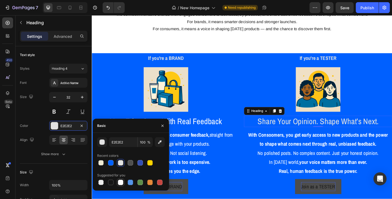
click at [123, 180] on div at bounding box center [120, 181] width 5 height 5
type input "FFFFFF"
click at [239, 116] on div at bounding box center [172, 96] width 161 height 48
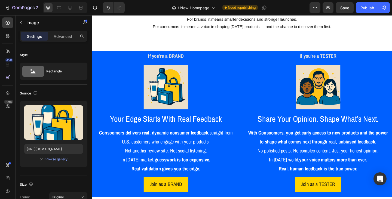
scroll to position [299, 0]
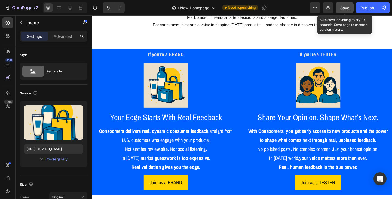
click at [342, 10] on div "Save" at bounding box center [344, 8] width 9 height 6
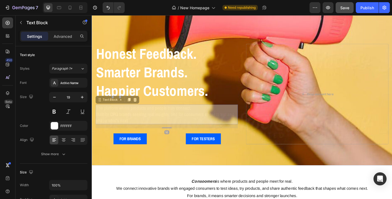
scroll to position [83, 0]
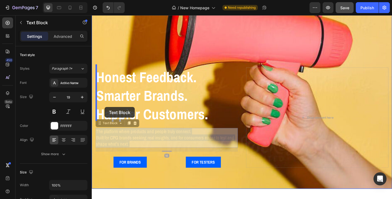
drag, startPoint x: 137, startPoint y: 125, endPoint x: 105, endPoint y: 115, distance: 33.1
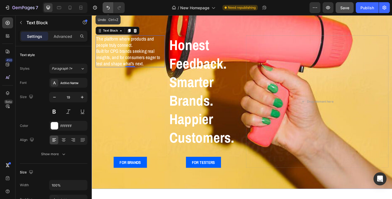
click at [106, 8] on icon "Undo/Redo" at bounding box center [107, 7] width 5 height 5
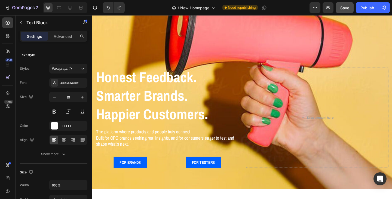
click at [123, 148] on p "The platform where products and people truly connect. Built for CPG brands seek…" at bounding box center [173, 148] width 154 height 20
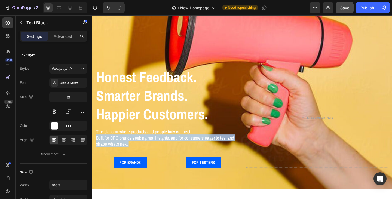
click at [123, 148] on p "The platform where products and people truly connect. Built for CPG brands seek…" at bounding box center [173, 148] width 154 height 20
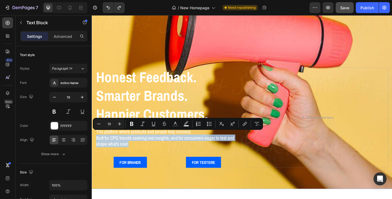
click at [142, 153] on p "The platform where products and people truly connect. Built for CPG brands seek…" at bounding box center [173, 148] width 154 height 20
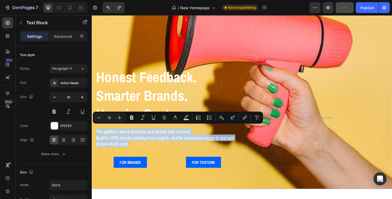
copy p "The platform where products and people truly connect. Built for CPG brands seek…"
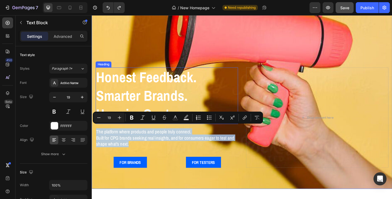
click at [126, 78] on strong "Honest Feedback." at bounding box center [150, 82] width 109 height 21
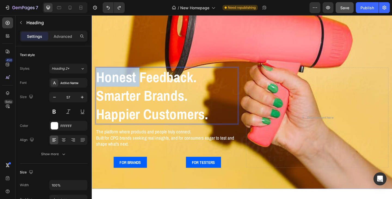
click at [134, 80] on strong "Honest Feedback." at bounding box center [150, 82] width 109 height 21
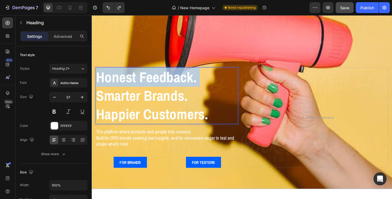
click at [134, 80] on strong "Honest Feedback." at bounding box center [150, 82] width 109 height 21
